Goal: Task Accomplishment & Management: Use online tool/utility

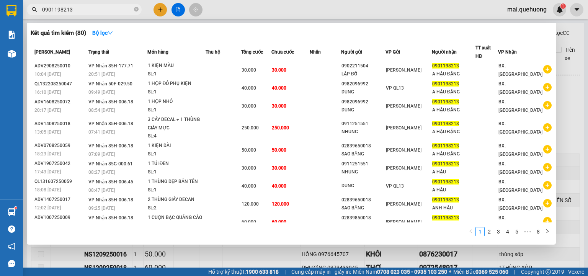
click at [84, 11] on input "0901198213" at bounding box center [87, 9] width 90 height 8
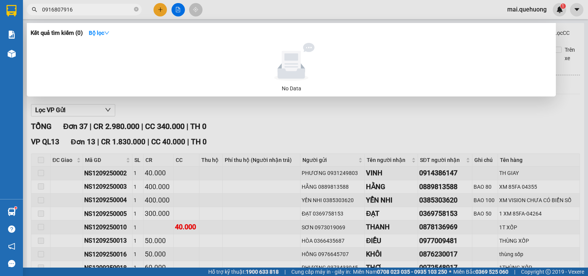
click at [66, 11] on input "0916807916" at bounding box center [87, 9] width 90 height 8
click at [69, 12] on input "0916807916" at bounding box center [87, 9] width 90 height 8
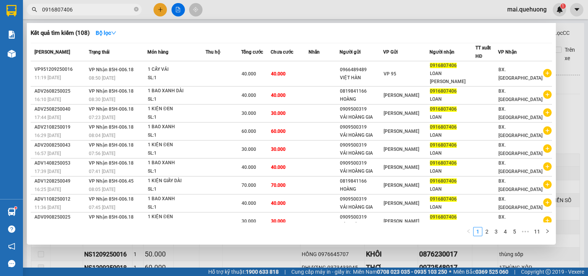
click at [95, 15] on span "0916807406" at bounding box center [84, 9] width 115 height 11
paste input "0367513331"
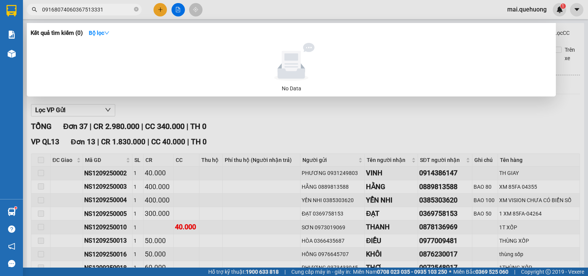
drag, startPoint x: 69, startPoint y: 10, endPoint x: 46, endPoint y: 12, distance: 23.8
click at [40, 12] on span "09168074060367513331" at bounding box center [84, 9] width 115 height 11
drag, startPoint x: 70, startPoint y: 9, endPoint x: 42, endPoint y: 11, distance: 28.0
click at [42, 11] on input "09168074060367513331" at bounding box center [87, 9] width 90 height 8
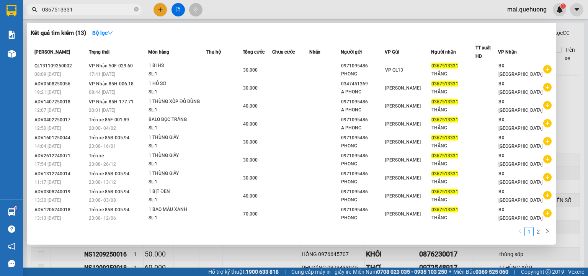
click at [101, 5] on span "0367513331" at bounding box center [84, 9] width 115 height 11
click at [81, 12] on input "0367513331" at bounding box center [87, 9] width 90 height 8
type input "0"
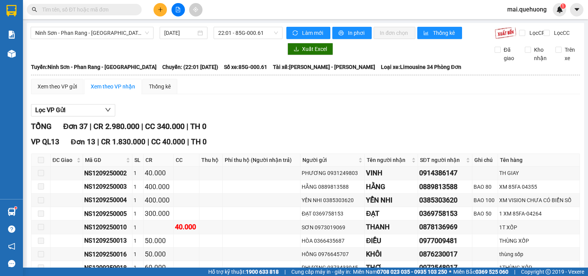
click at [86, 12] on input "text" at bounding box center [87, 9] width 90 height 8
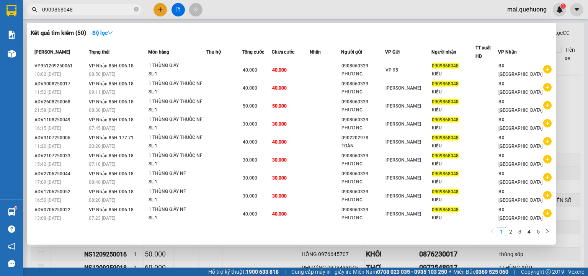
click at [83, 5] on input "0909868048" at bounding box center [87, 9] width 90 height 8
type input "0"
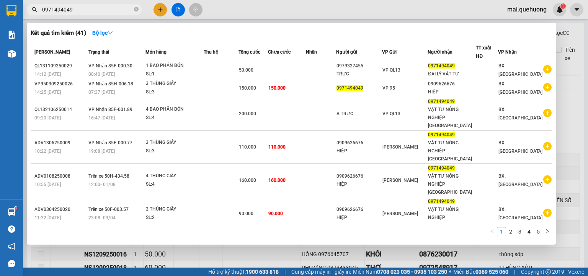
type input "0971494049"
click at [92, 13] on input "0971494049" at bounding box center [87, 9] width 90 height 8
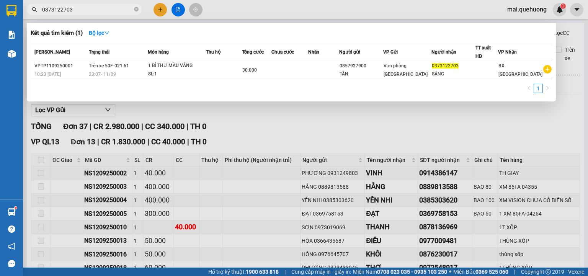
click at [105, 8] on input "0373122703" at bounding box center [87, 9] width 90 height 8
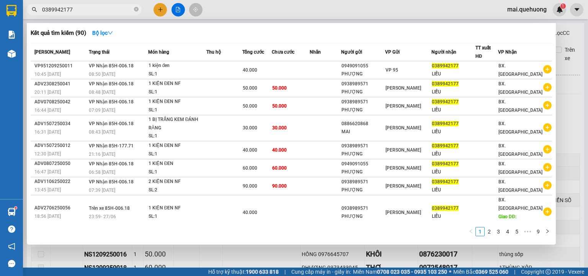
drag, startPoint x: 69, startPoint y: 11, endPoint x: 29, endPoint y: 20, distance: 40.9
click at [29, 16] on div "Kết quả tìm kiếm ( 90 ) Bộ lọc Mã ĐH Trạng thái Món hàng Thu hộ Tổng cước Chưa …" at bounding box center [74, 9] width 149 height 13
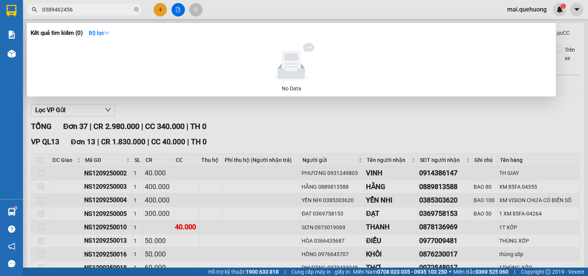
click at [66, 11] on input "0389462456" at bounding box center [87, 9] width 90 height 8
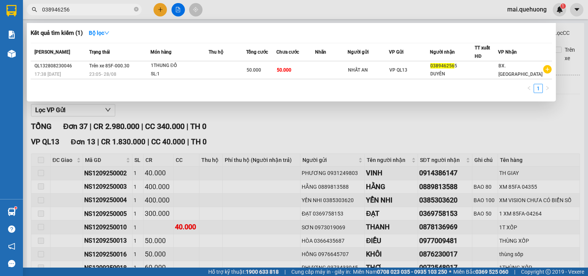
type input "0389462656"
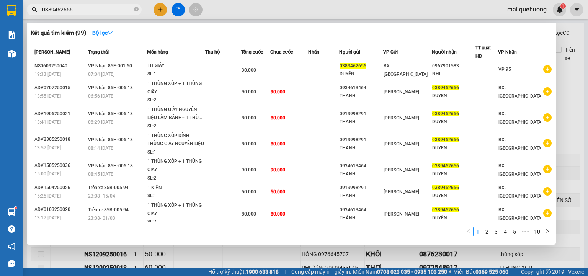
click at [95, 6] on input "0389462656" at bounding box center [87, 9] width 90 height 8
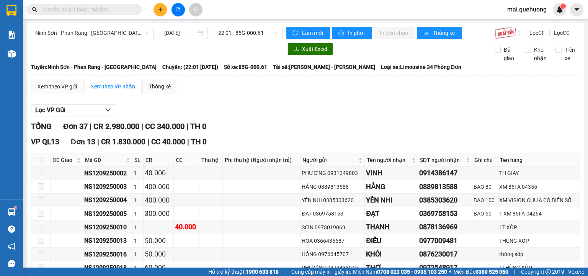
click at [165, 11] on button at bounding box center [160, 9] width 13 height 13
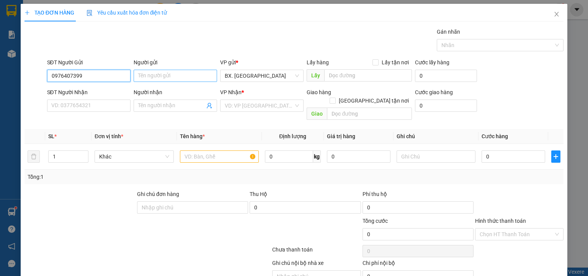
type input "0976407399"
click at [165, 76] on input "Người gửi" at bounding box center [175, 76] width 83 height 12
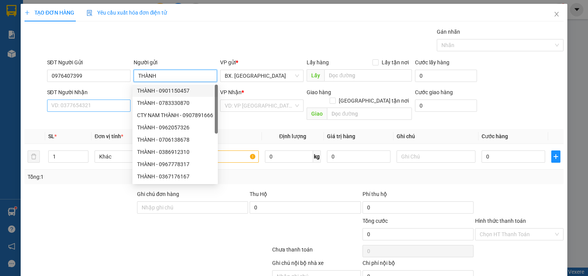
type input "THÀNH"
click at [98, 103] on input "SĐT Người Nhận" at bounding box center [88, 106] width 83 height 12
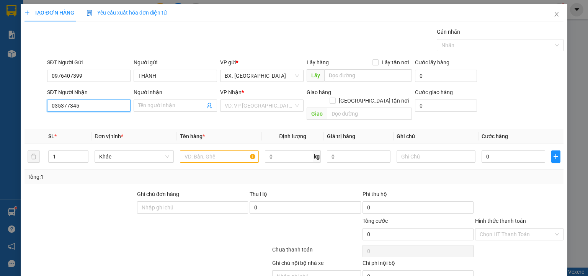
type input "0353773456"
click at [85, 124] on div "0353773456 - QUỲNH" at bounding box center [88, 120] width 74 height 8
type input "QUỲNH"
type input "70.000"
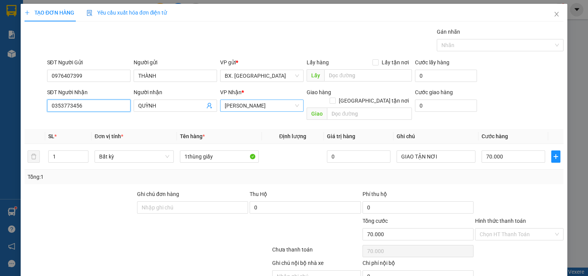
click at [263, 109] on span "[PERSON_NAME]" at bounding box center [262, 105] width 74 height 11
type input "0353773456"
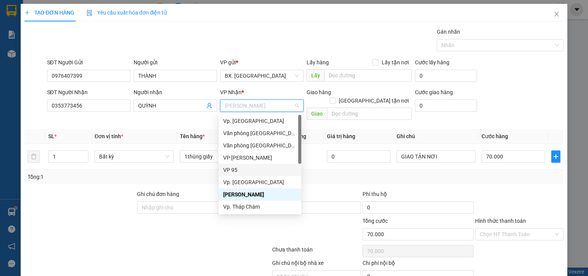
click at [247, 172] on div "VP 95" at bounding box center [260, 170] width 74 height 8
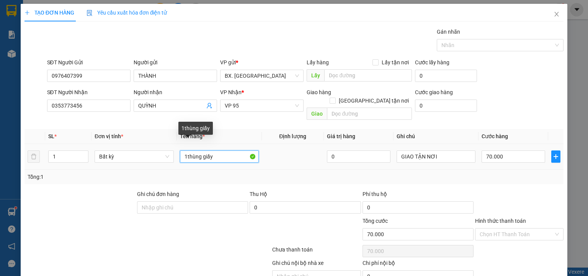
click at [220, 150] on input "1thùng giấy" at bounding box center [219, 156] width 79 height 12
type input "1thùng giấy ĐỰNG TRONG BỊ"
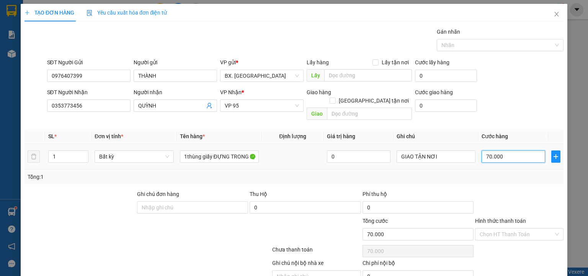
click at [507, 152] on input "70.000" at bounding box center [514, 156] width 64 height 12
type input "5"
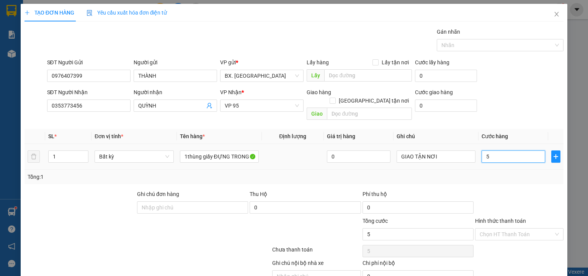
type input "50"
type input "500"
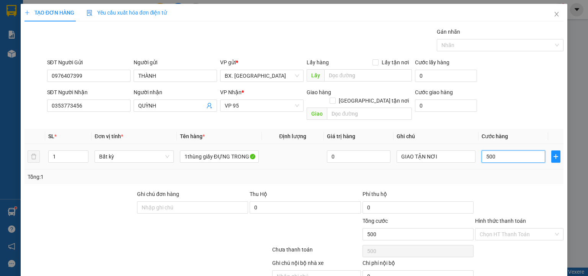
type input "5.000"
type input "50.000"
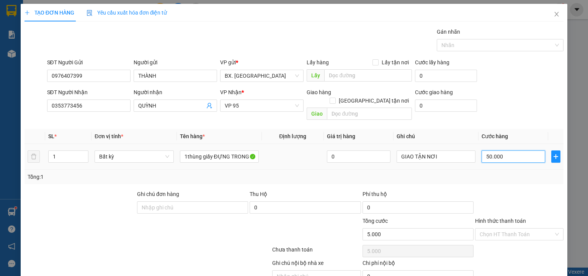
type input "50.000"
click at [501, 229] on input "Hình thức thanh toán" at bounding box center [517, 234] width 74 height 11
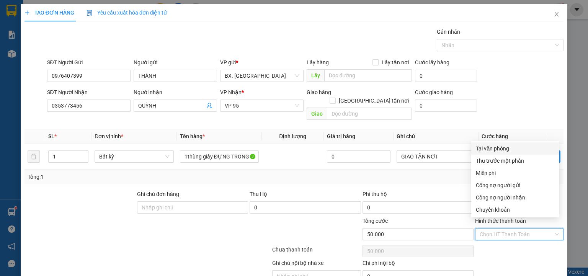
click at [505, 149] on div "Tại văn phòng" at bounding box center [515, 148] width 79 height 8
type input "0"
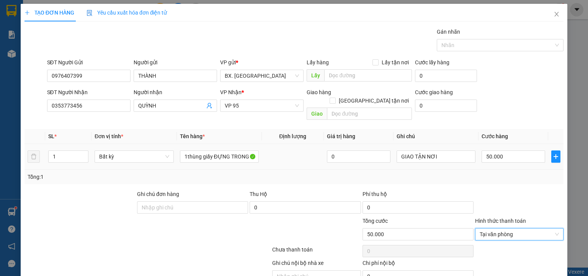
scroll to position [30, 0]
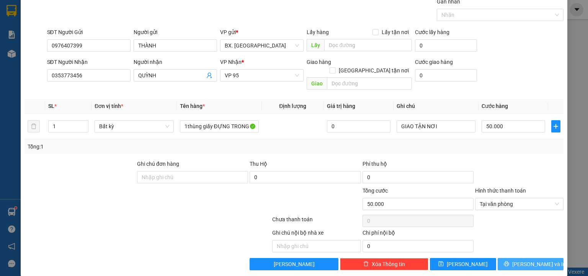
click at [518, 258] on button "[PERSON_NAME] và In" at bounding box center [531, 264] width 66 height 12
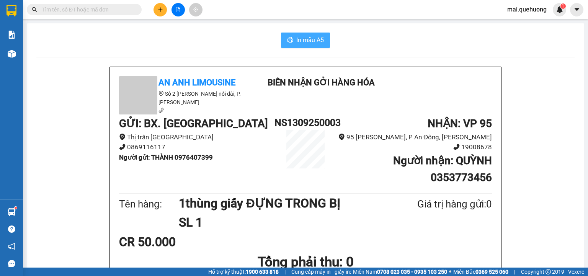
click at [305, 39] on span "In mẫu A5" at bounding box center [310, 40] width 28 height 10
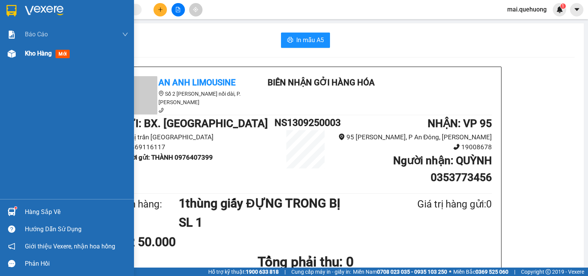
drag, startPoint x: 41, startPoint y: 53, endPoint x: 13, endPoint y: 58, distance: 28.1
click at [36, 54] on span "Kho hàng" at bounding box center [38, 53] width 27 height 7
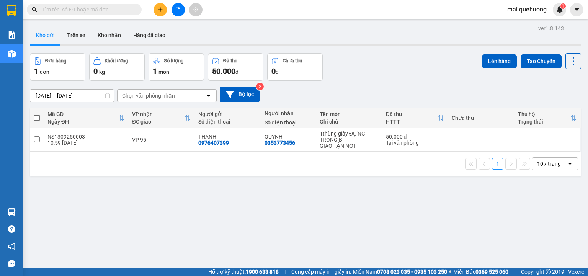
click at [64, 11] on input "text" at bounding box center [87, 9] width 90 height 8
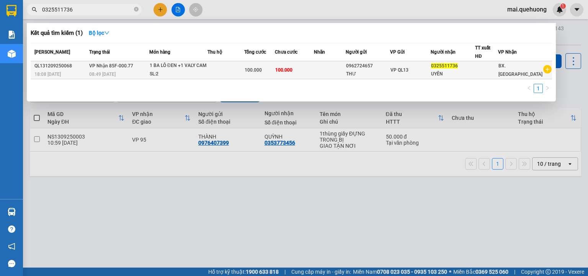
type input "0325511736"
click at [244, 69] on td at bounding box center [226, 70] width 37 height 18
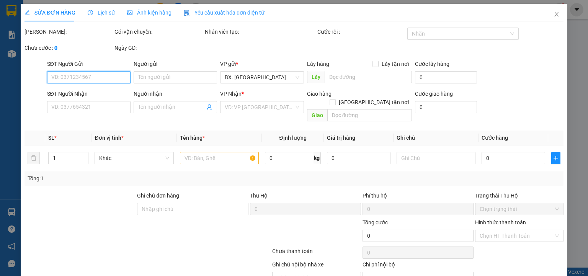
type input "0962724657"
type input "THƯ"
type input "0325511736"
type input "UYÊN"
type input "100.000"
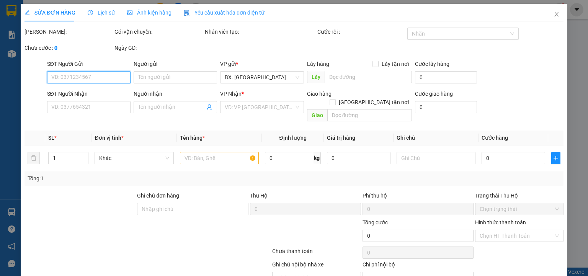
type input "100.000"
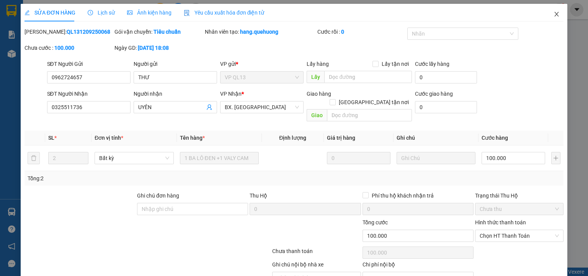
click at [554, 15] on icon "close" at bounding box center [557, 14] width 6 height 6
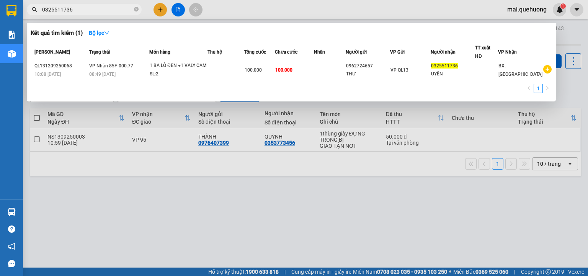
click at [83, 5] on input "0325511736" at bounding box center [87, 9] width 90 height 8
type input "0325511736"
